Goal: Task Accomplishment & Management: Manage account settings

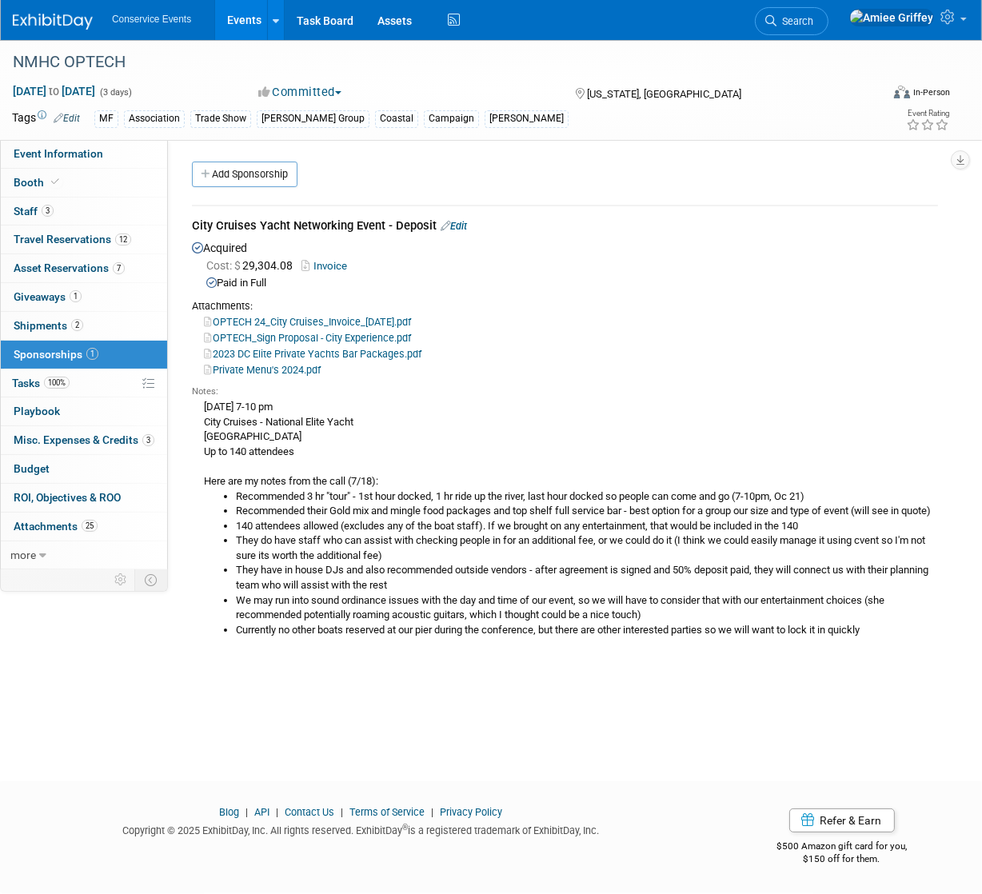
click at [230, 21] on link "Events" at bounding box center [244, 20] width 58 height 40
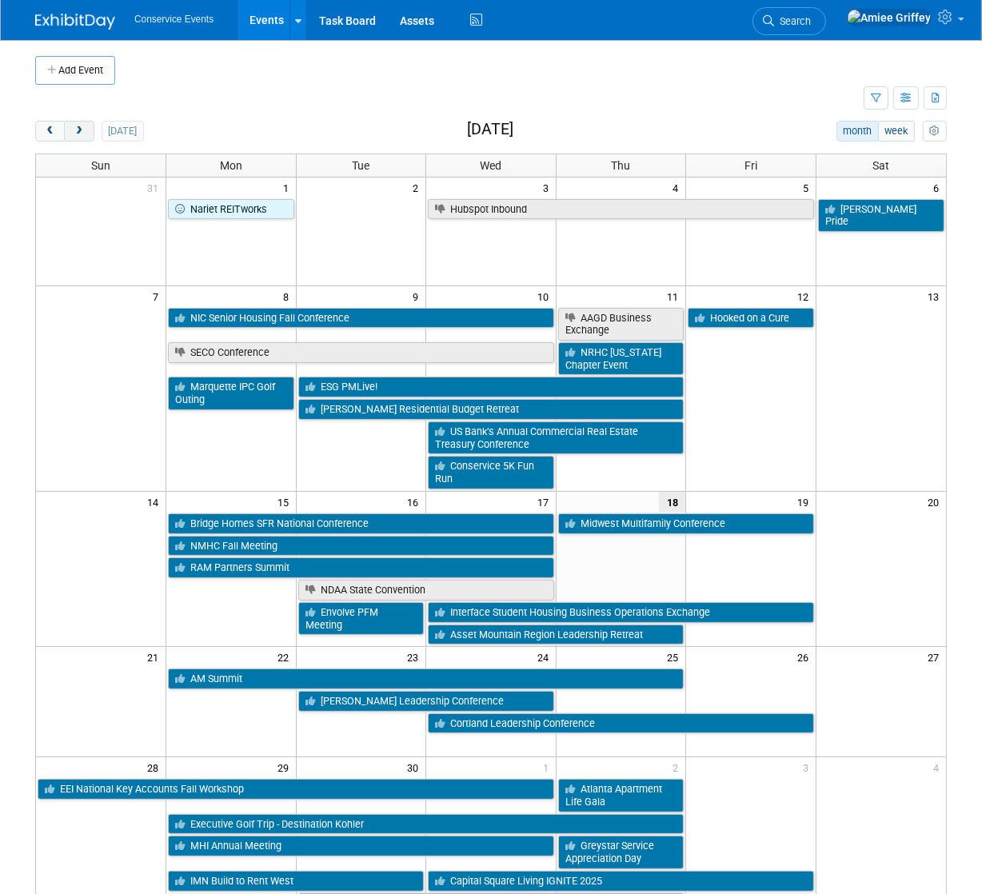
click at [78, 129] on span "next" at bounding box center [79, 131] width 12 height 10
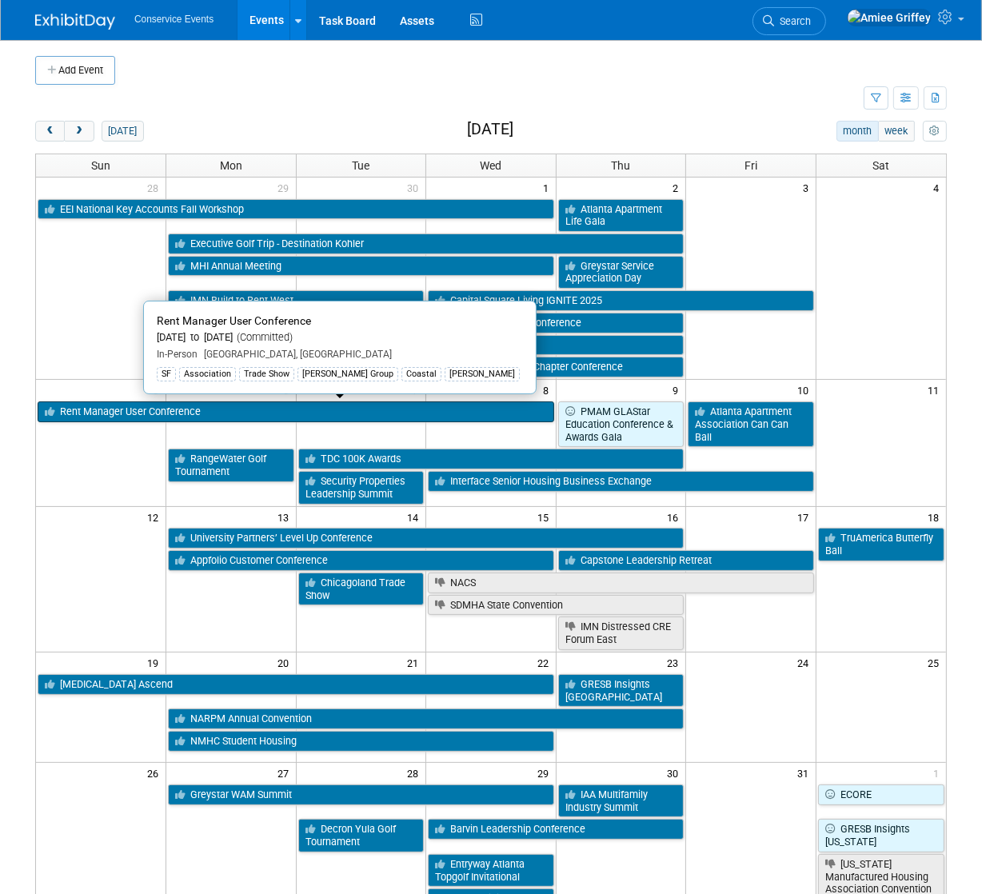
click at [126, 408] on link "Rent Manager User Conference" at bounding box center [296, 411] width 517 height 21
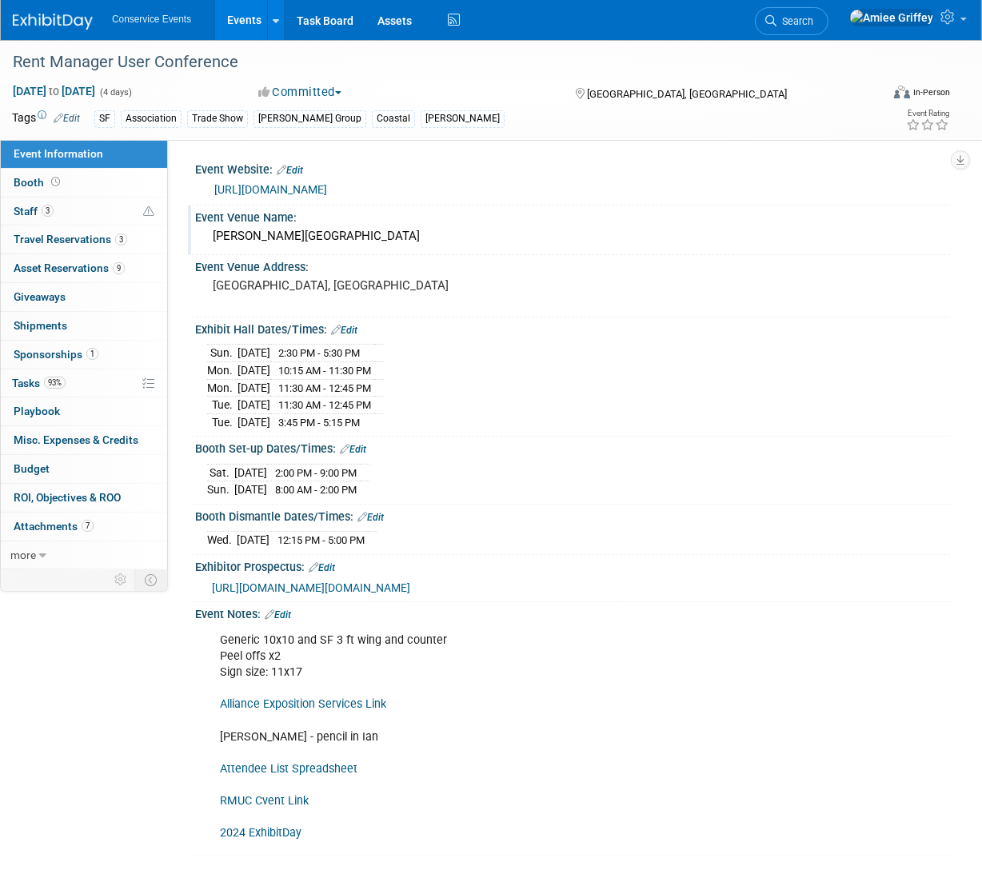
click at [454, 249] on div "Gaylord Pacific Resort & Convention Center" at bounding box center [572, 236] width 731 height 25
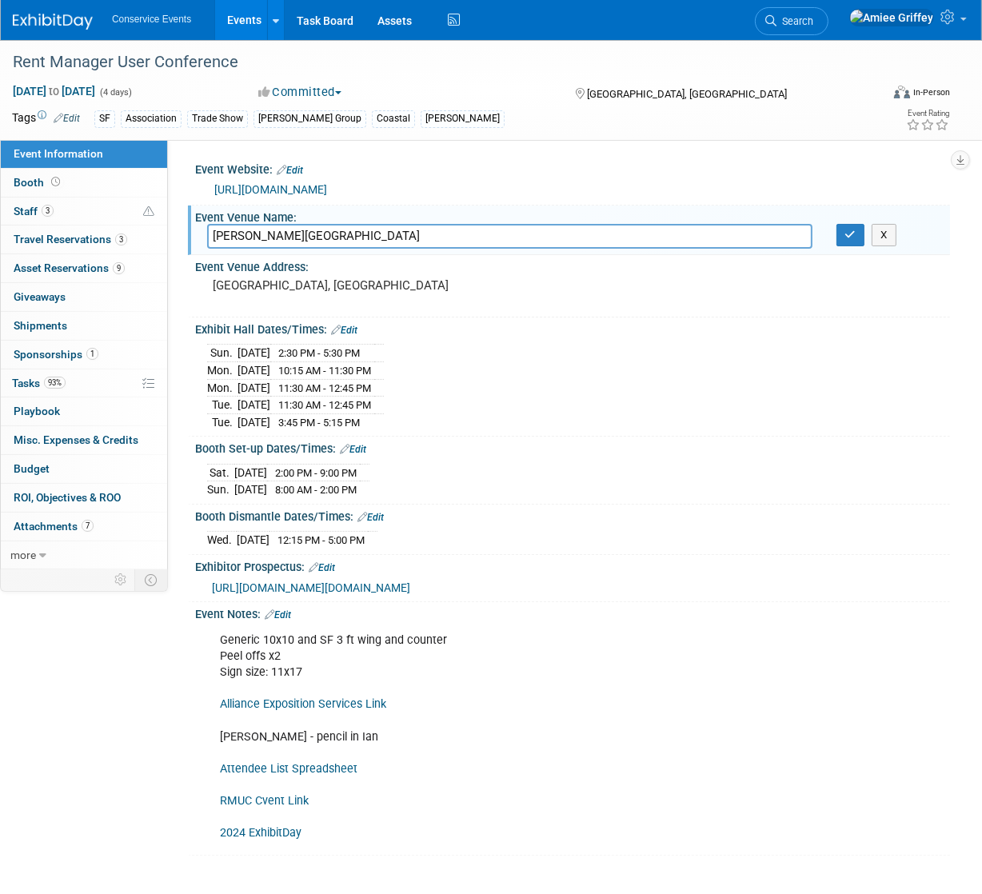
drag, startPoint x: 454, startPoint y: 268, endPoint x: 190, endPoint y: 269, distance: 264.7
click at [190, 256] on div "Event Venue Name: Gaylord Pacific Resort & Convention Center Gaylord Pacific Re…" at bounding box center [569, 230] width 762 height 50
click at [347, 275] on div "Event Venue Address:" at bounding box center [572, 265] width 755 height 20
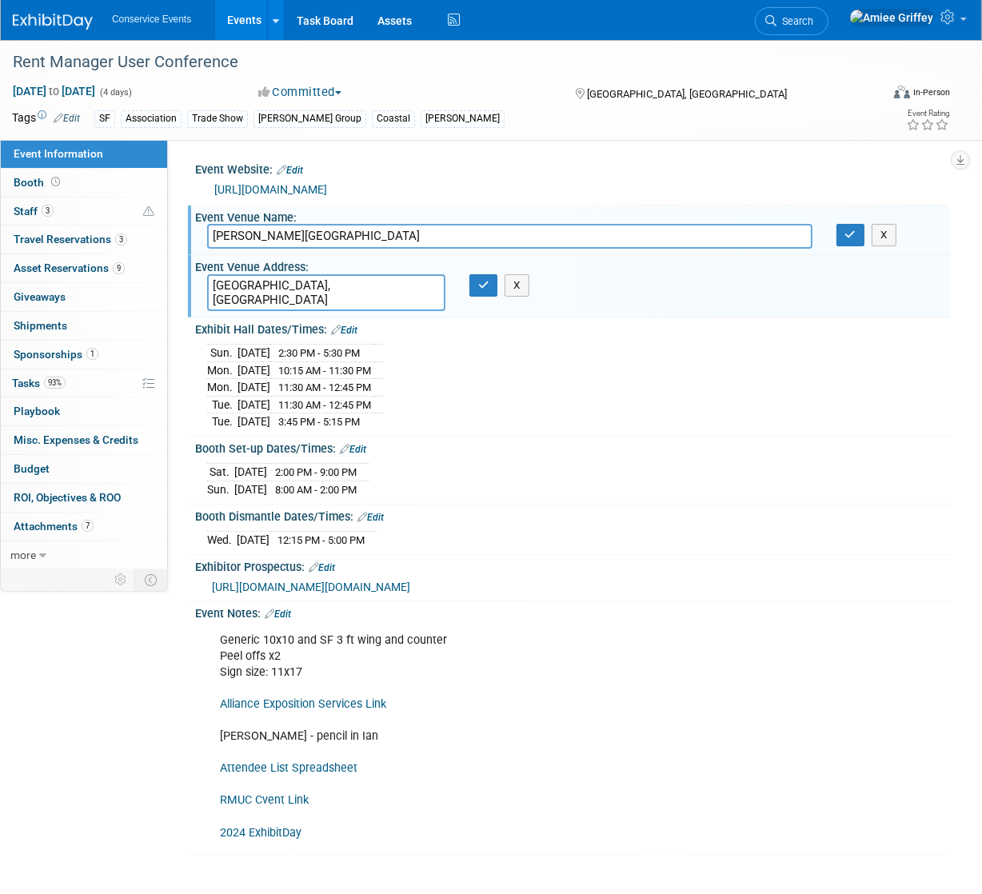
click at [267, 311] on textarea "San Diego, CA" at bounding box center [326, 292] width 238 height 37
click at [266, 311] on textarea "San Diego, CA" at bounding box center [326, 292] width 238 height 37
type textarea "1000 H St, Chula Vista, CA 91910"
click at [484, 290] on icon "button" at bounding box center [483, 285] width 11 height 10
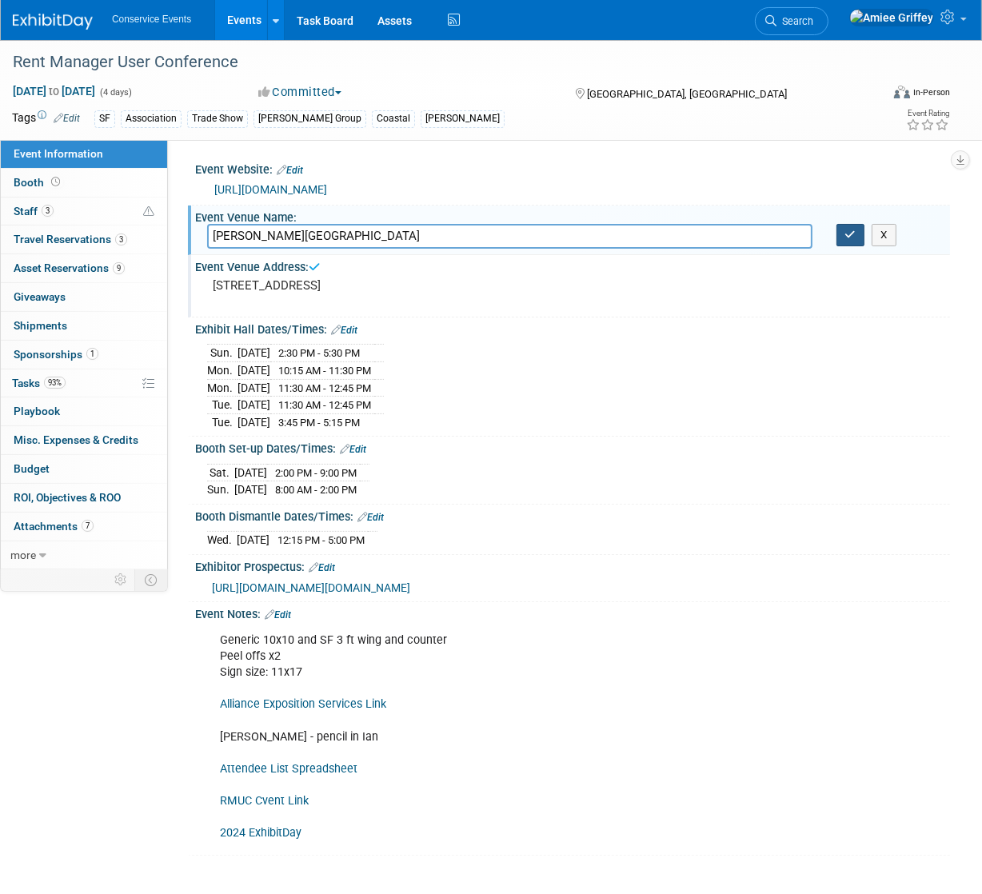
click at [856, 246] on button "button" at bounding box center [850, 235] width 29 height 22
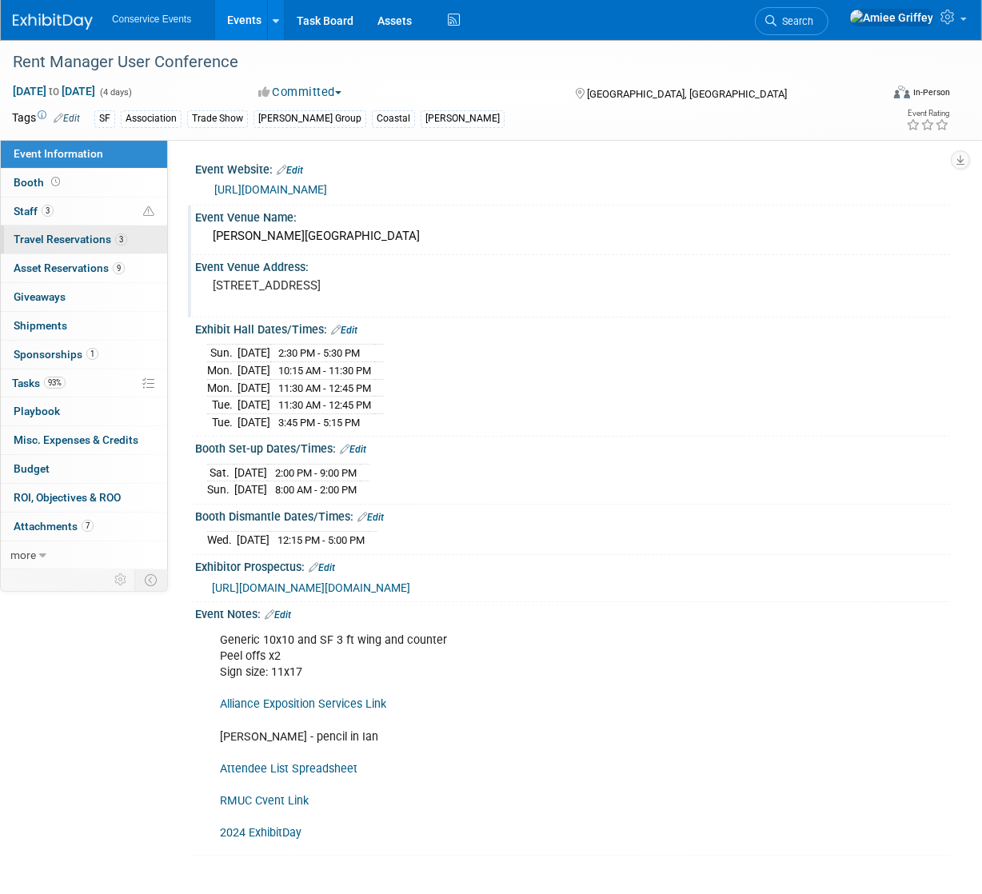
click at [98, 246] on link "3 Travel Reservations 3" at bounding box center [84, 239] width 166 height 28
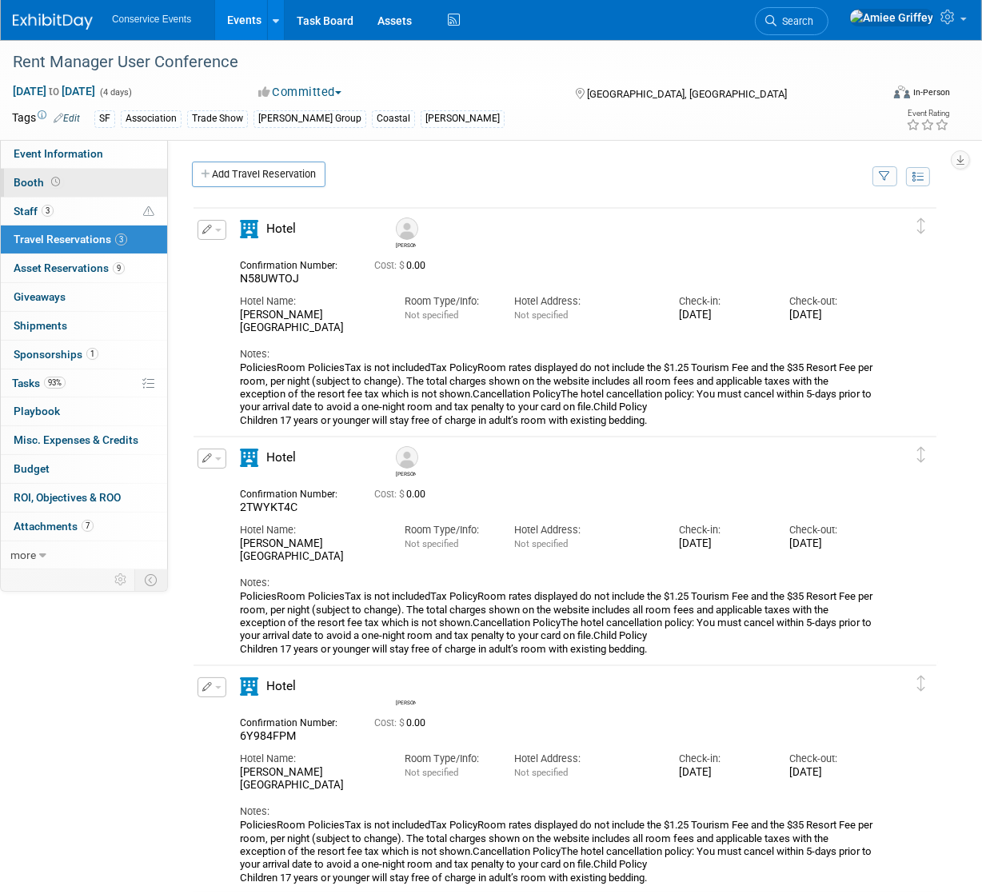
click at [66, 183] on link "Booth" at bounding box center [84, 183] width 166 height 28
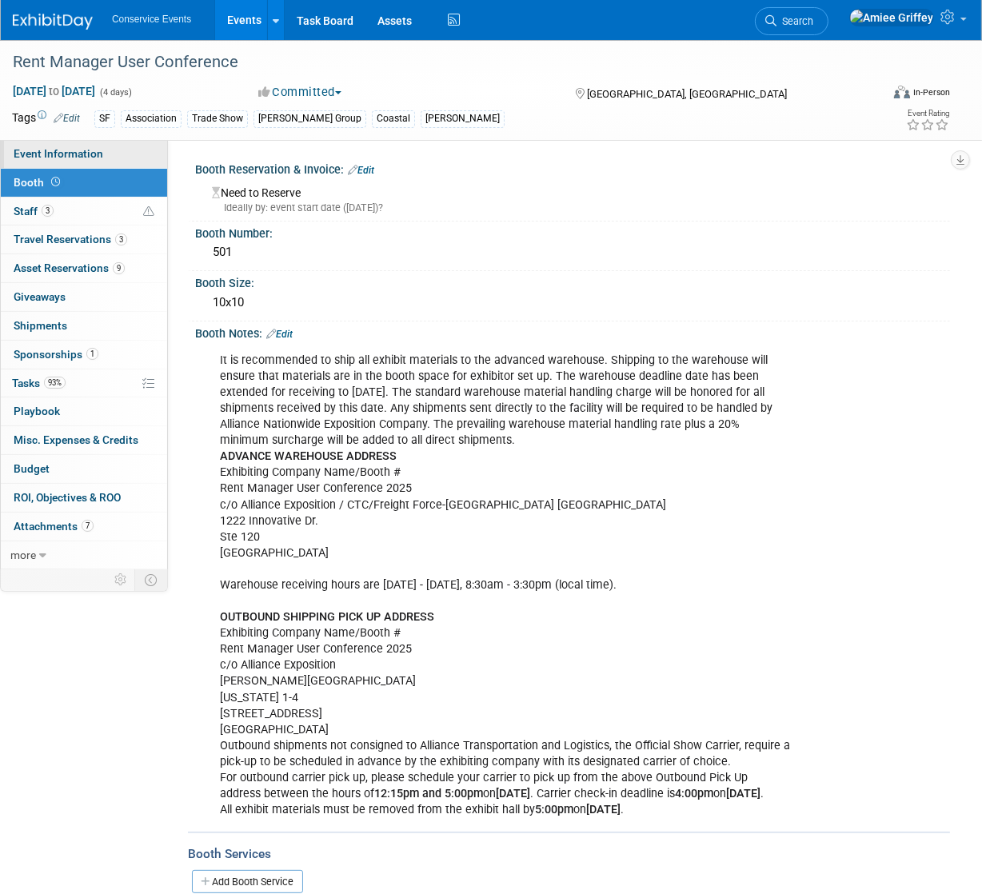
click at [60, 152] on span "Event Information" at bounding box center [59, 153] width 90 height 13
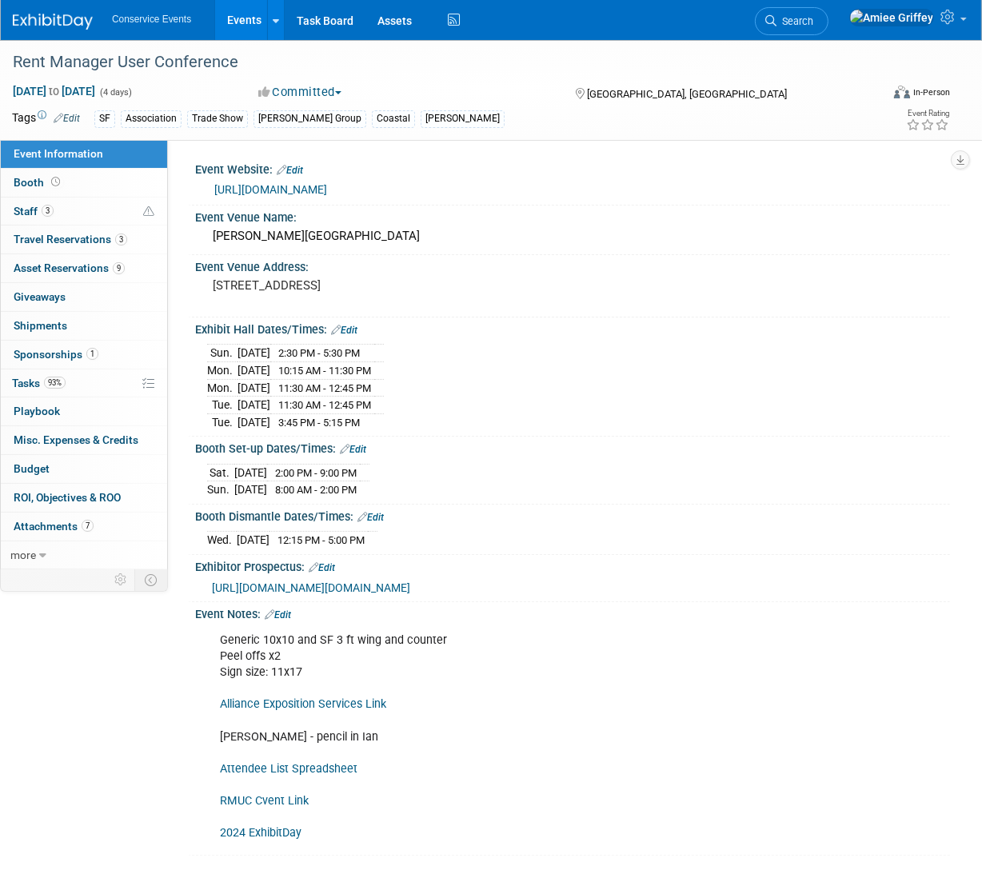
click at [327, 196] on link "https://conference.rentmanager.com/?utm_campaign=6876232-RMUC25&utm_medium=emai…" at bounding box center [270, 189] width 113 height 13
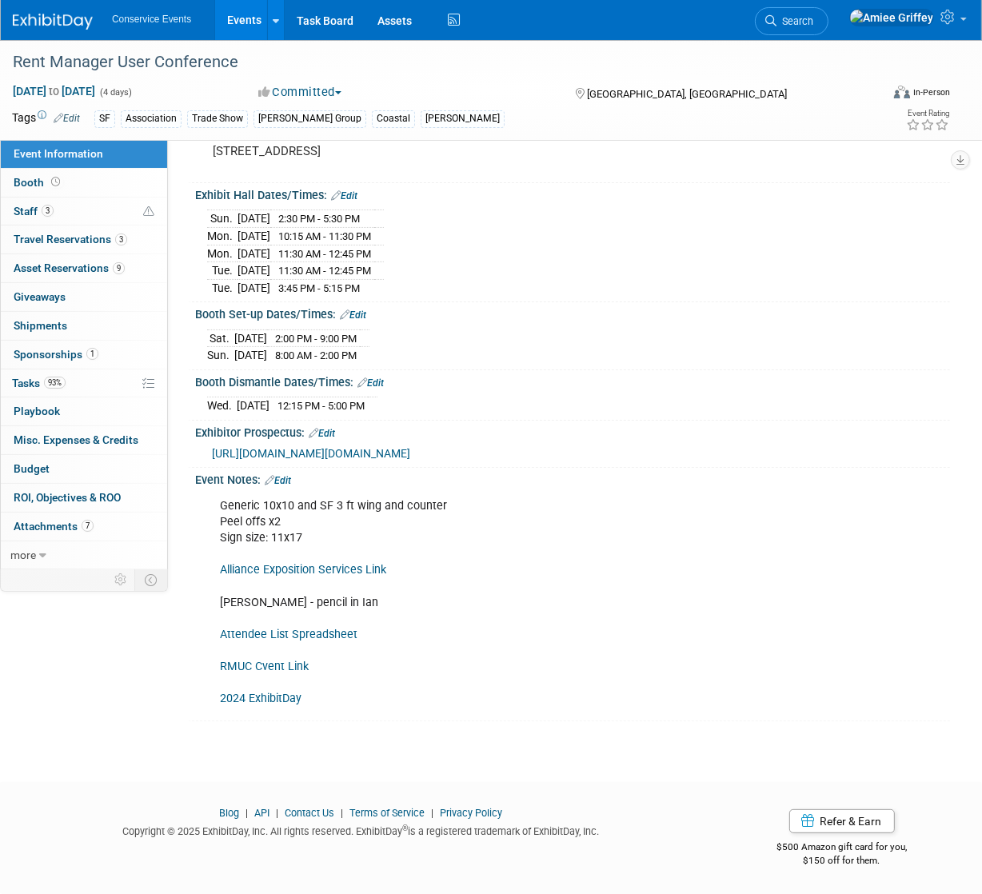
scroll to position [240, 0]
click at [297, 636] on link "Attendee List Spreadsheet" at bounding box center [289, 635] width 138 height 14
